Goal: Information Seeking & Learning: Find specific fact

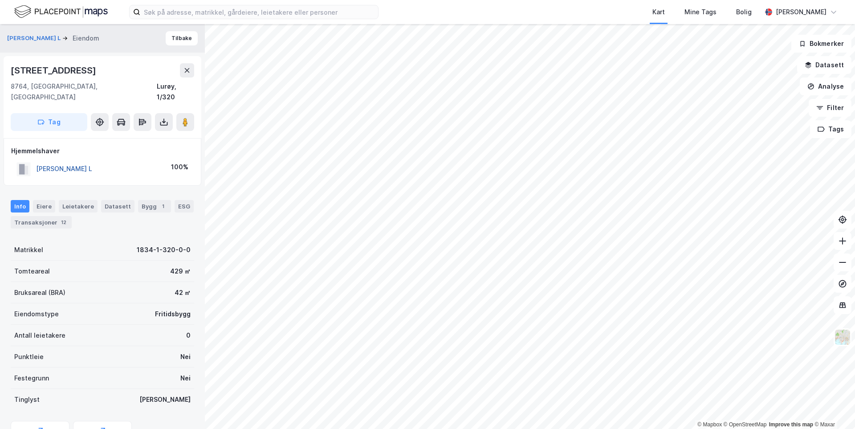
click at [0, 0] on button "[PERSON_NAME] L" at bounding box center [0, 0] width 0 height 0
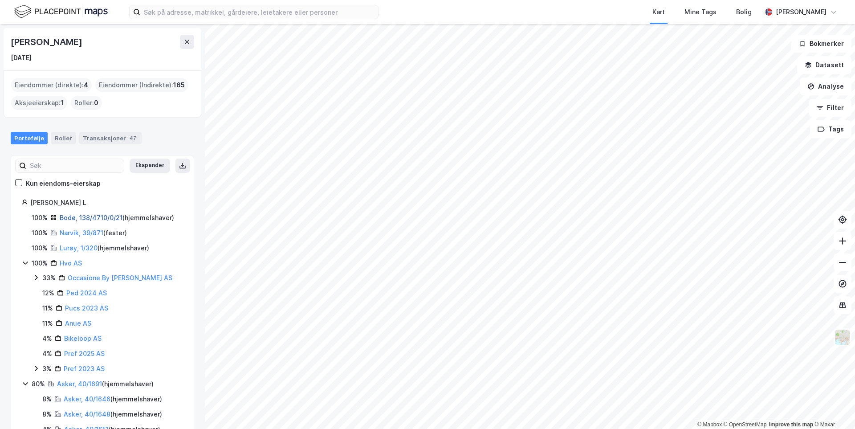
click at [101, 219] on link "Bodø, 138/4710/0/21" at bounding box center [91, 218] width 63 height 8
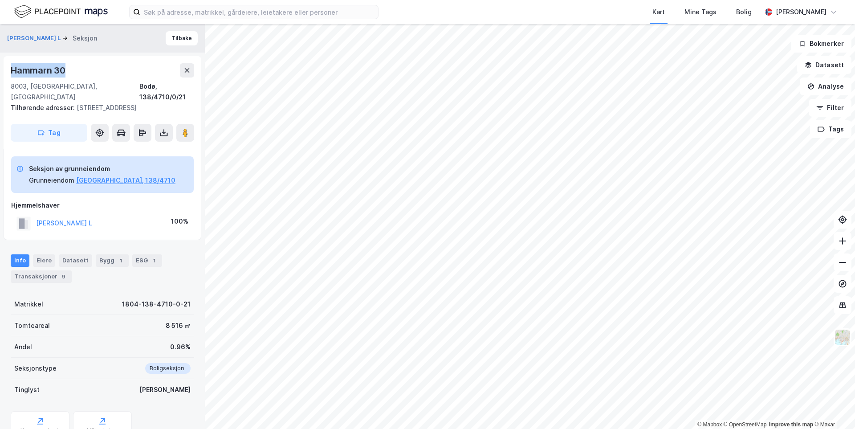
drag, startPoint x: 69, startPoint y: 68, endPoint x: 13, endPoint y: 73, distance: 56.4
click at [13, 73] on div "Hammarn 30" at bounding box center [102, 70] width 183 height 14
copy div "Hammarn 30"
click at [0, 0] on button "[PERSON_NAME] L" at bounding box center [0, 0] width 0 height 0
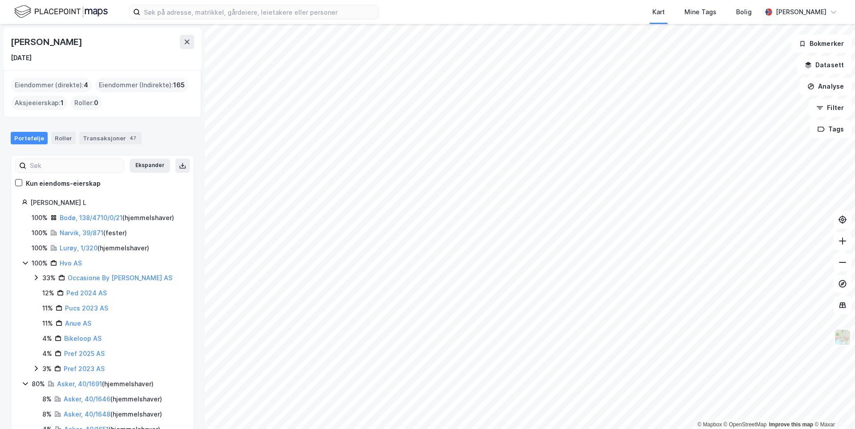
click at [77, 243] on div "Lurøy, 1/320 ( hjemmelshaver )" at bounding box center [105, 248] width 90 height 11
click at [77, 245] on link "Lurøy, 1/320" at bounding box center [79, 248] width 38 height 8
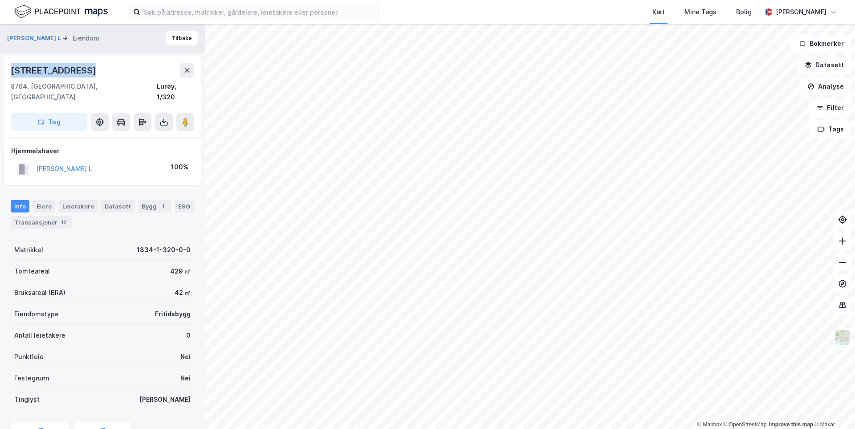
drag, startPoint x: 10, startPoint y: 69, endPoint x: 96, endPoint y: 72, distance: 85.6
click at [96, 72] on div "[STREET_ADDRESS]" at bounding box center [103, 97] width 198 height 82
copy div "[STREET_ADDRESS]"
click at [847, 264] on icon at bounding box center [842, 262] width 9 height 9
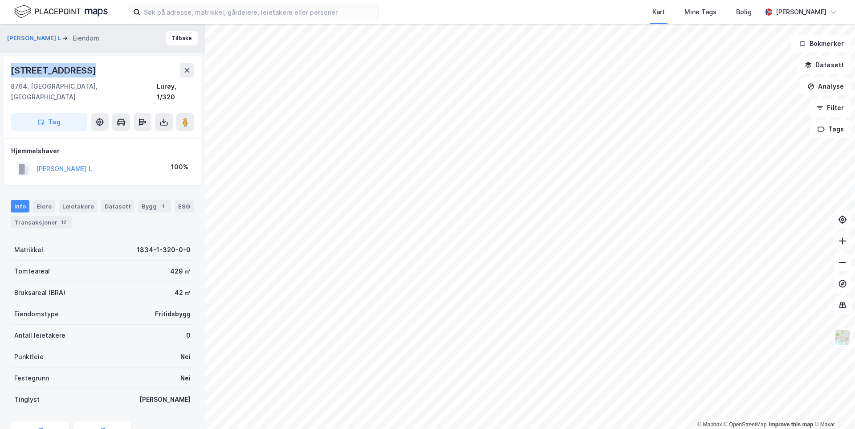
click at [847, 249] on button at bounding box center [843, 241] width 18 height 18
